Goal: Information Seeking & Learning: Learn about a topic

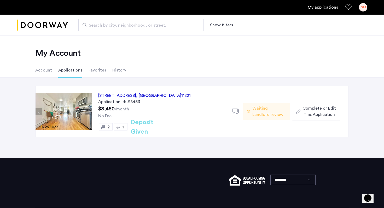
click at [165, 95] on div "[STREET_ADDRESS]" at bounding box center [144, 96] width 93 height 6
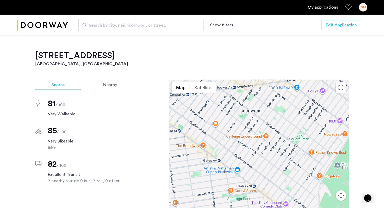
scroll to position [454, 0]
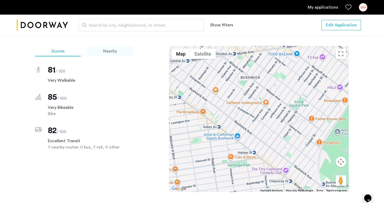
click at [114, 49] on span "Nearby" at bounding box center [110, 51] width 14 height 4
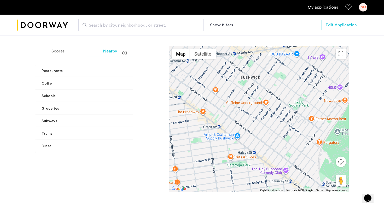
click at [114, 81] on mat-panel-title "Coffe" at bounding box center [98, 83] width 112 height 5
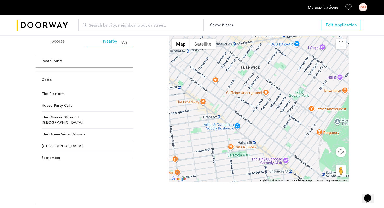
scroll to position [465, 0]
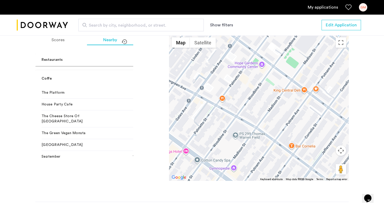
drag, startPoint x: 271, startPoint y: 131, endPoint x: 258, endPoint y: 118, distance: 18.7
click at [258, 118] on div at bounding box center [259, 108] width 180 height 146
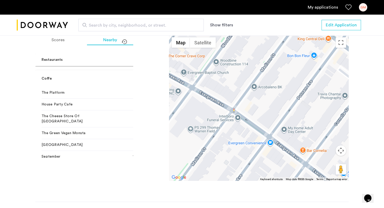
drag, startPoint x: 274, startPoint y: 128, endPoint x: 254, endPoint y: 113, distance: 25.2
click at [254, 113] on div at bounding box center [259, 108] width 180 height 146
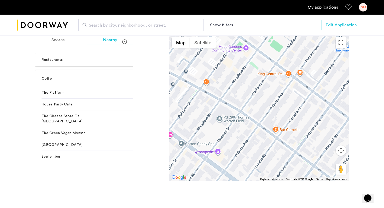
drag, startPoint x: 286, startPoint y: 140, endPoint x: 267, endPoint y: 123, distance: 26.1
click at [267, 123] on div at bounding box center [259, 108] width 180 height 146
click at [300, 66] on div at bounding box center [259, 108] width 180 height 146
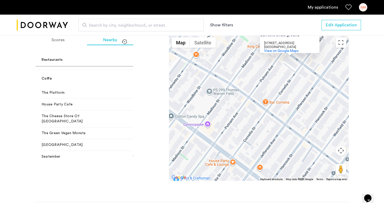
drag, startPoint x: 289, startPoint y: 112, endPoint x: 279, endPoint y: 70, distance: 42.5
click at [279, 70] on div "Caffeine Underground Caffeine Underground 447 Central Ave Suite A Brooklyn, NY …" at bounding box center [259, 108] width 180 height 146
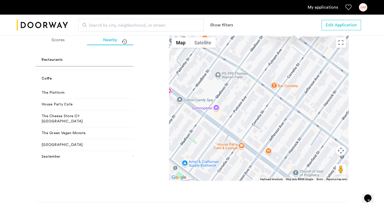
drag, startPoint x: 262, startPoint y: 120, endPoint x: 270, endPoint y: 102, distance: 19.3
click at [270, 102] on div "Caffeine Underground Caffeine Underground 447 Central Ave Suite A Brooklyn, NY …" at bounding box center [259, 108] width 180 height 146
click at [268, 146] on div "Caffeine Underground Caffeine Underground 447 Central Ave Suite A Brooklyn, NY …" at bounding box center [259, 108] width 180 height 146
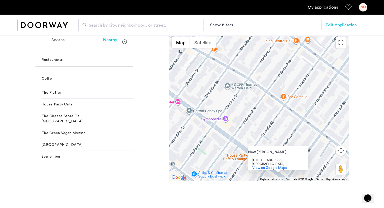
drag, startPoint x: 254, startPoint y: 104, endPoint x: 264, endPoint y: 115, distance: 15.3
click at [264, 115] on div "New Choy Hing New Choy Hing 1201 Bushwick Ave Brooklyn, NY 11221 View on Google…" at bounding box center [259, 108] width 180 height 146
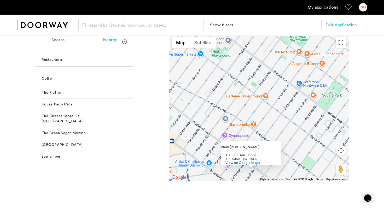
drag, startPoint x: 293, startPoint y: 89, endPoint x: 272, endPoint y: 108, distance: 29.0
click at [272, 108] on div "New Choy Hing New Choy Hing 1201 Bushwick Ave Brooklyn, NY 11221 View on Google…" at bounding box center [259, 108] width 180 height 146
click at [314, 91] on div "New Choy Hing New Choy Hing 1201 Bushwick Ave Brooklyn, NY 11221 View on Google…" at bounding box center [259, 108] width 180 height 146
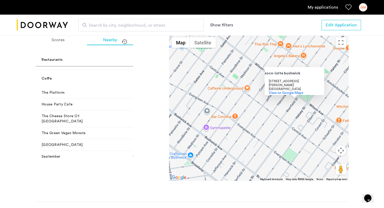
drag, startPoint x: 274, startPoint y: 118, endPoint x: 263, endPoint y: 107, distance: 15.9
click at [263, 107] on div "xoco-latte bushwick xoco-latte bushwick 513 Wilson Ave Brooklyn, NY 11221 View …" at bounding box center [259, 108] width 180 height 146
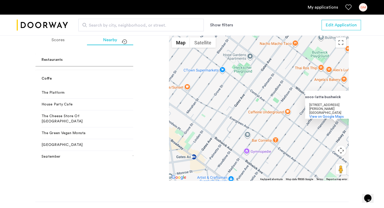
drag, startPoint x: 253, startPoint y: 106, endPoint x: 298, endPoint y: 131, distance: 51.5
click at [298, 131] on div "xoco-latte bushwick xoco-latte bushwick 513 Wilson Ave Brooklyn, NY 11221 View …" at bounding box center [259, 108] width 180 height 146
